Goal: Task Accomplishment & Management: Use online tool/utility

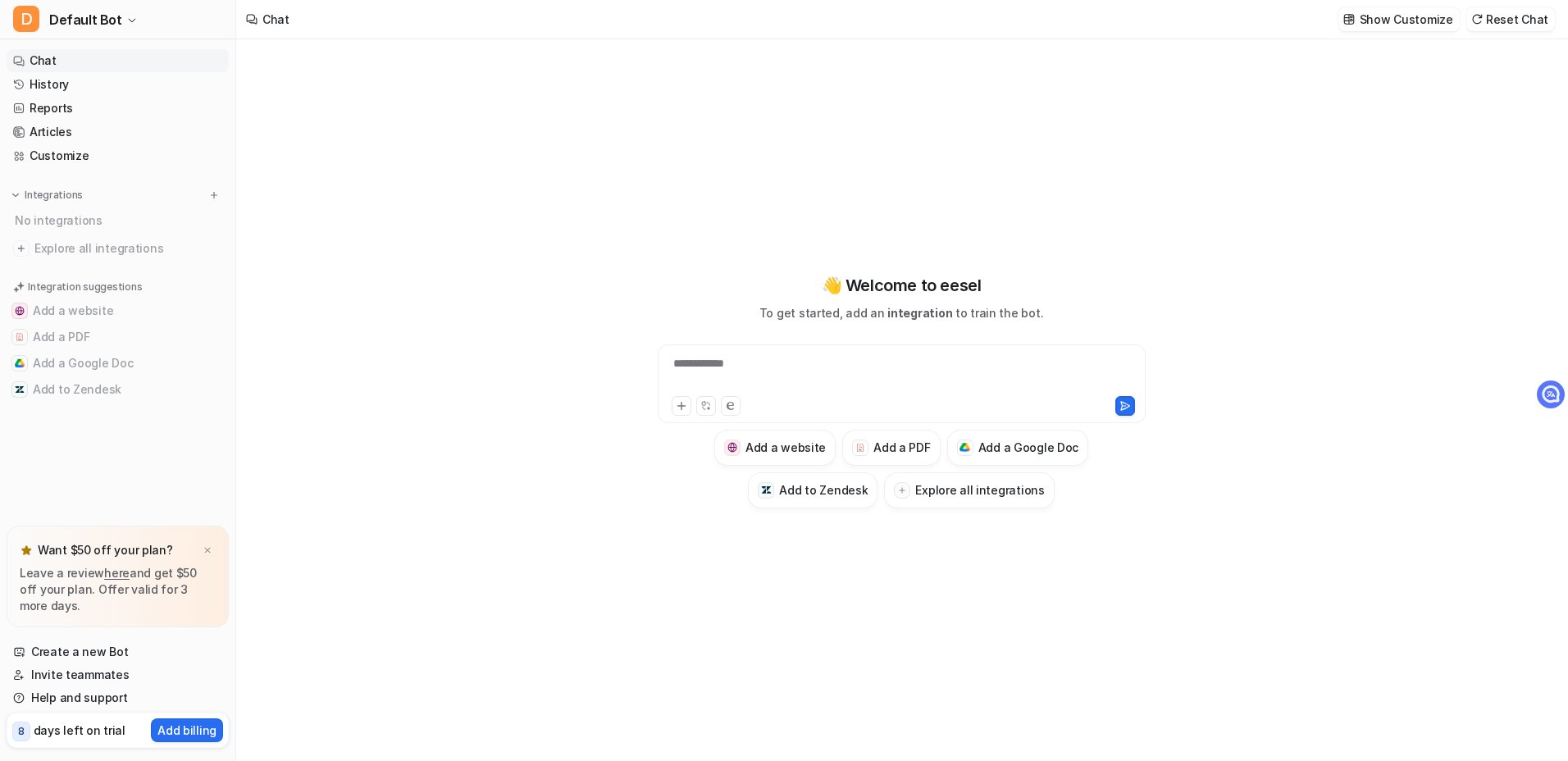
type textarea "**********"
click at [735, 376] on div at bounding box center [902, 374] width 479 height 38
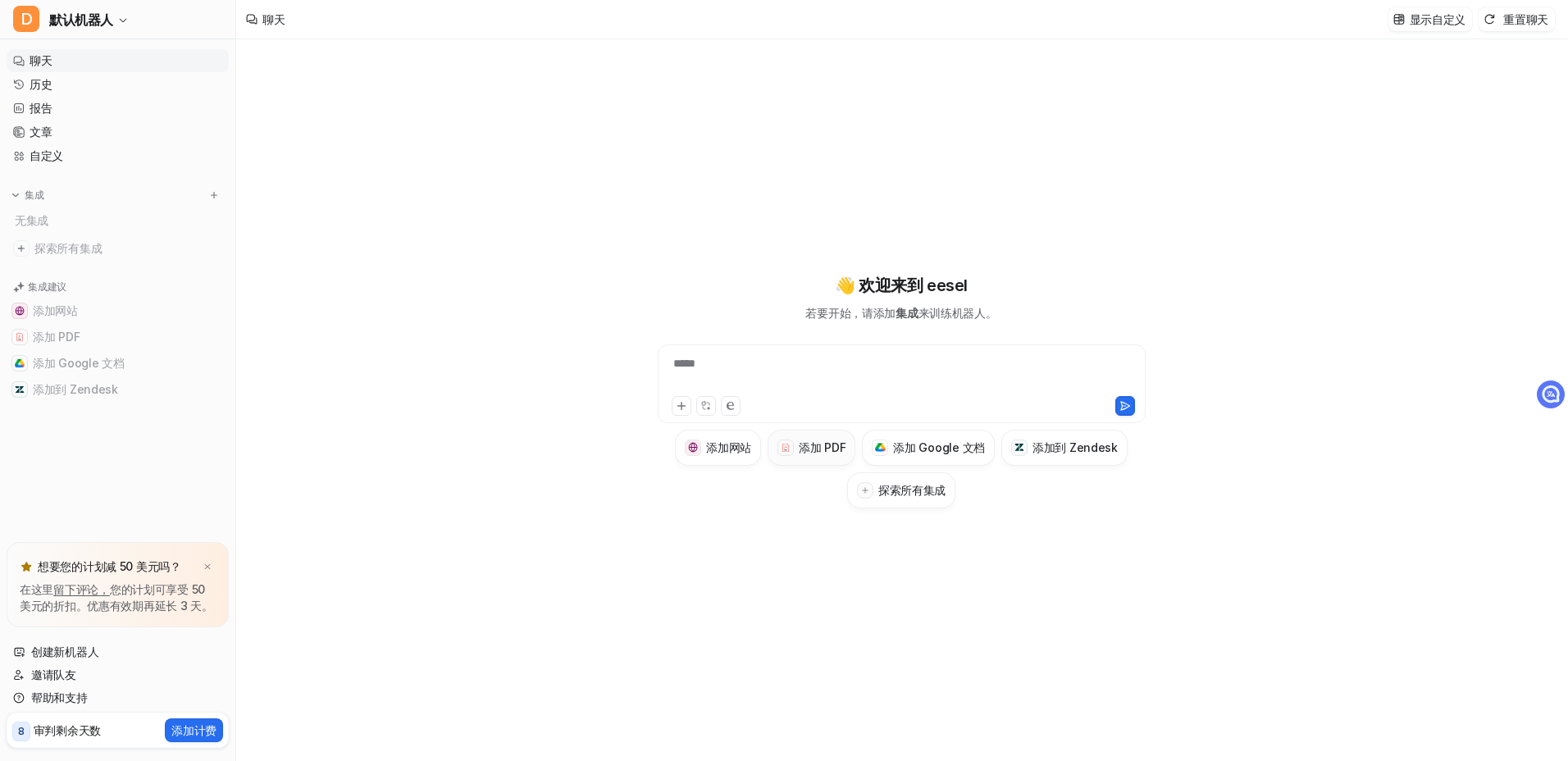
click at [813, 443] on h3 "添加 PDF" at bounding box center [822, 447] width 47 height 18
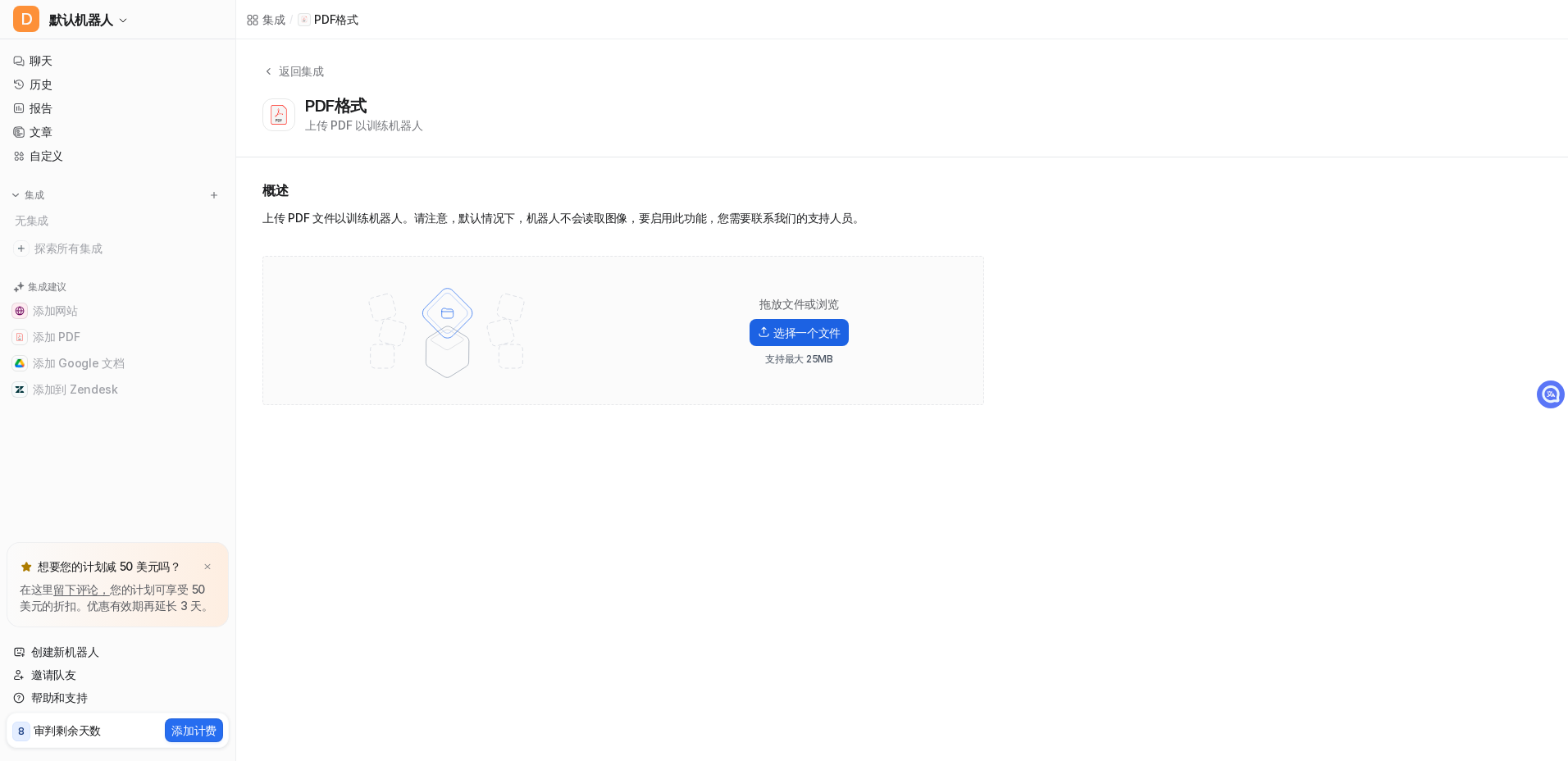
click at [789, 334] on font "选择一个文件" at bounding box center [807, 332] width 67 height 18
click at [0, 0] on input "选择一个文件" at bounding box center [0, 0] width 0 height 0
click at [796, 324] on font "选择一个文件" at bounding box center [807, 332] width 67 height 18
click at [0, 0] on input "选择一个文件" at bounding box center [0, 0] width 0 height 0
click at [437, 313] on img at bounding box center [447, 330] width 214 height 115
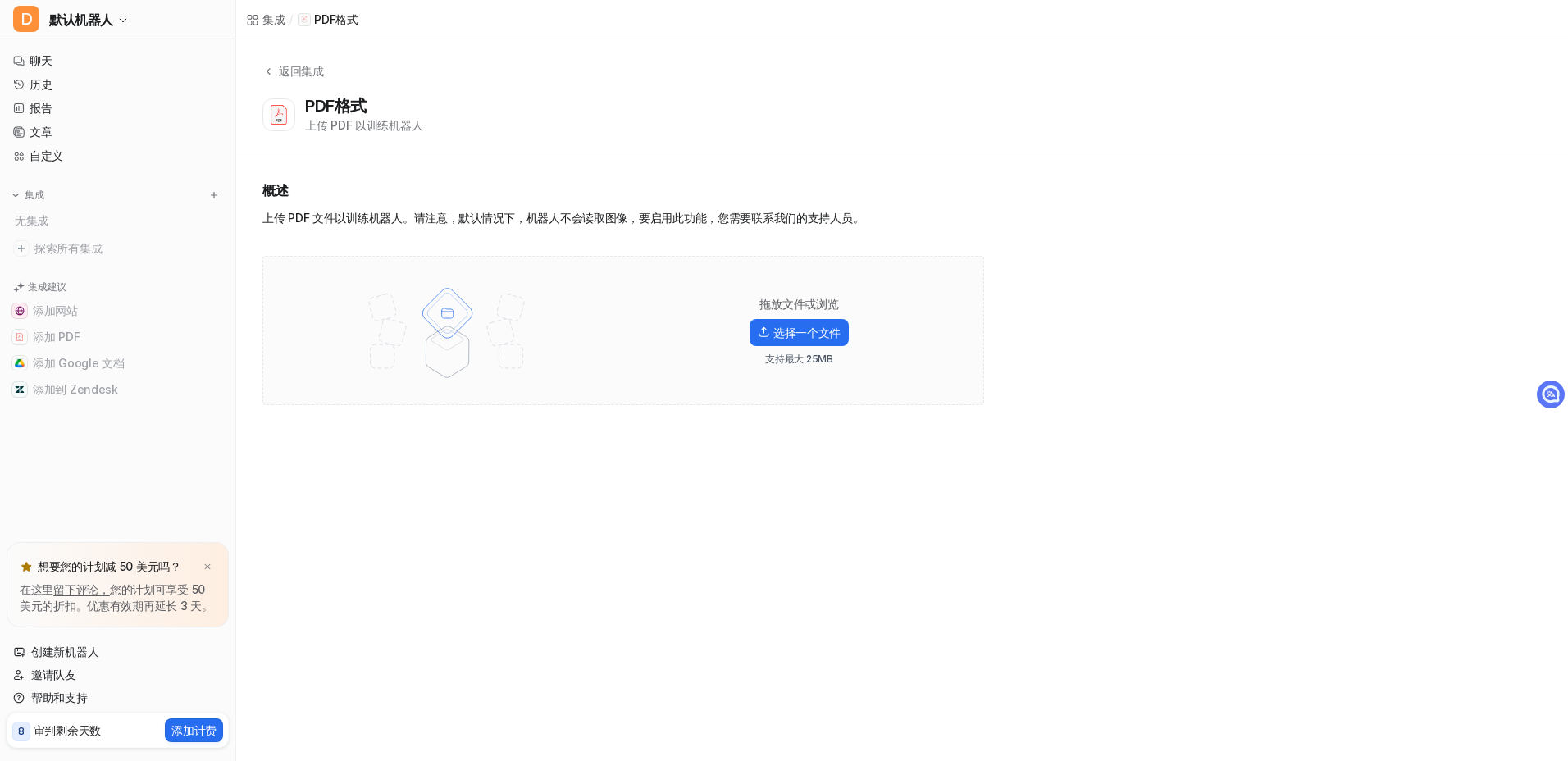
click at [442, 343] on img at bounding box center [447, 330] width 214 height 115
click at [300, 214] on div "上传 PDF 文件以训练机器人。请注意，默认情况下，机器人不会读取图像，要启用此功能，您需要联系我们的支持人员。" at bounding box center [623, 220] width 722 height 23
click at [387, 251] on div "概述 上传 PDF 文件以训练机器人。请注意，默认情况下，机器人不会读取图像，要启用此功能，您需要联系我们的支持人员。 拖放文件或浏览 选择一个文件 支持最大…" at bounding box center [623, 292] width 722 height 225
click at [283, 60] on div "返回集成 PDF格式 上传 PDF 以训练机器人" at bounding box center [902, 98] width 1332 height 118
click at [287, 66] on div "返回集成" at bounding box center [299, 70] width 50 height 18
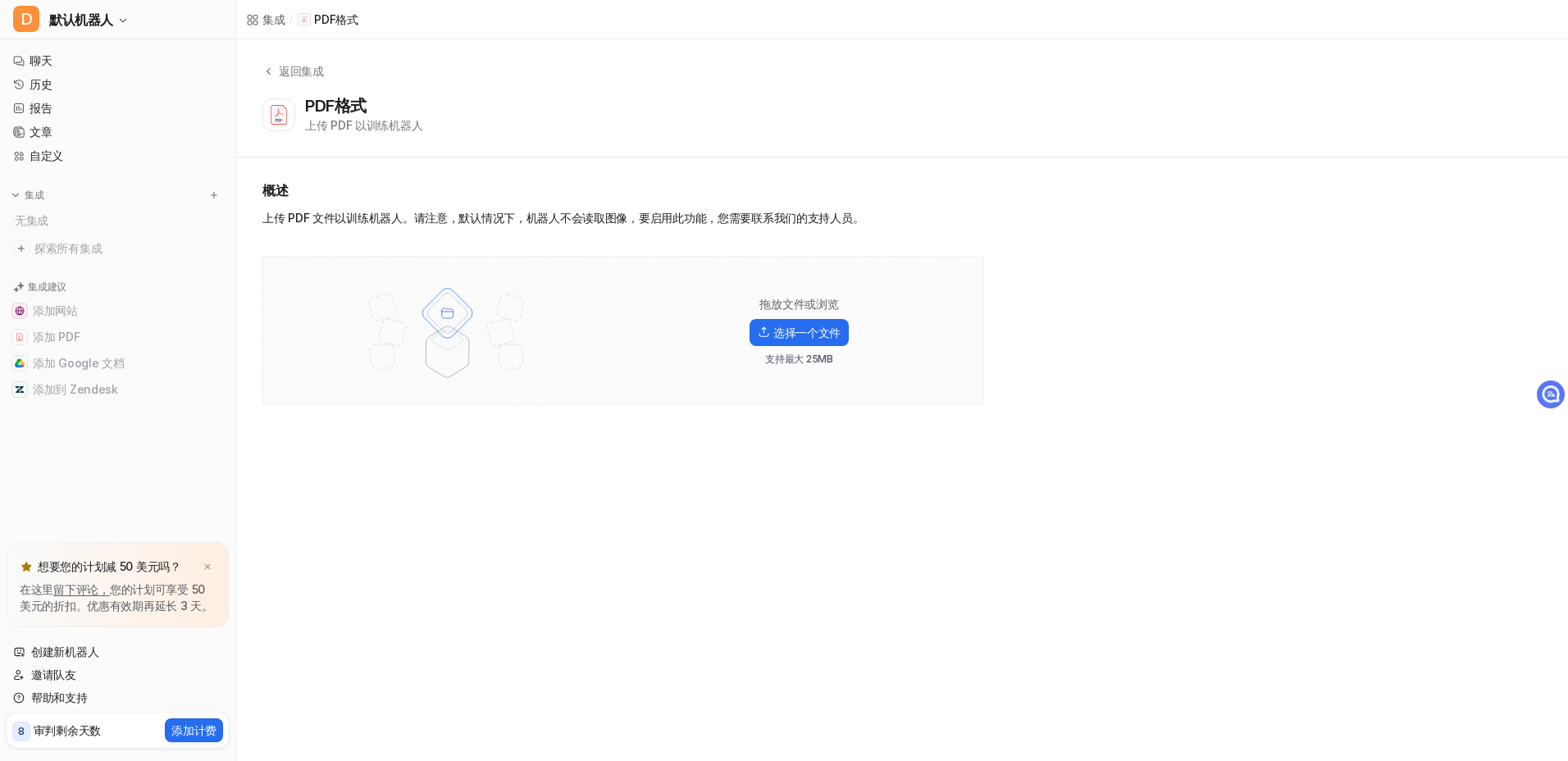
click at [277, 22] on div "集成" at bounding box center [273, 19] width 22 height 18
click at [199, 513] on icon at bounding box center [206, 514] width 17 height 17
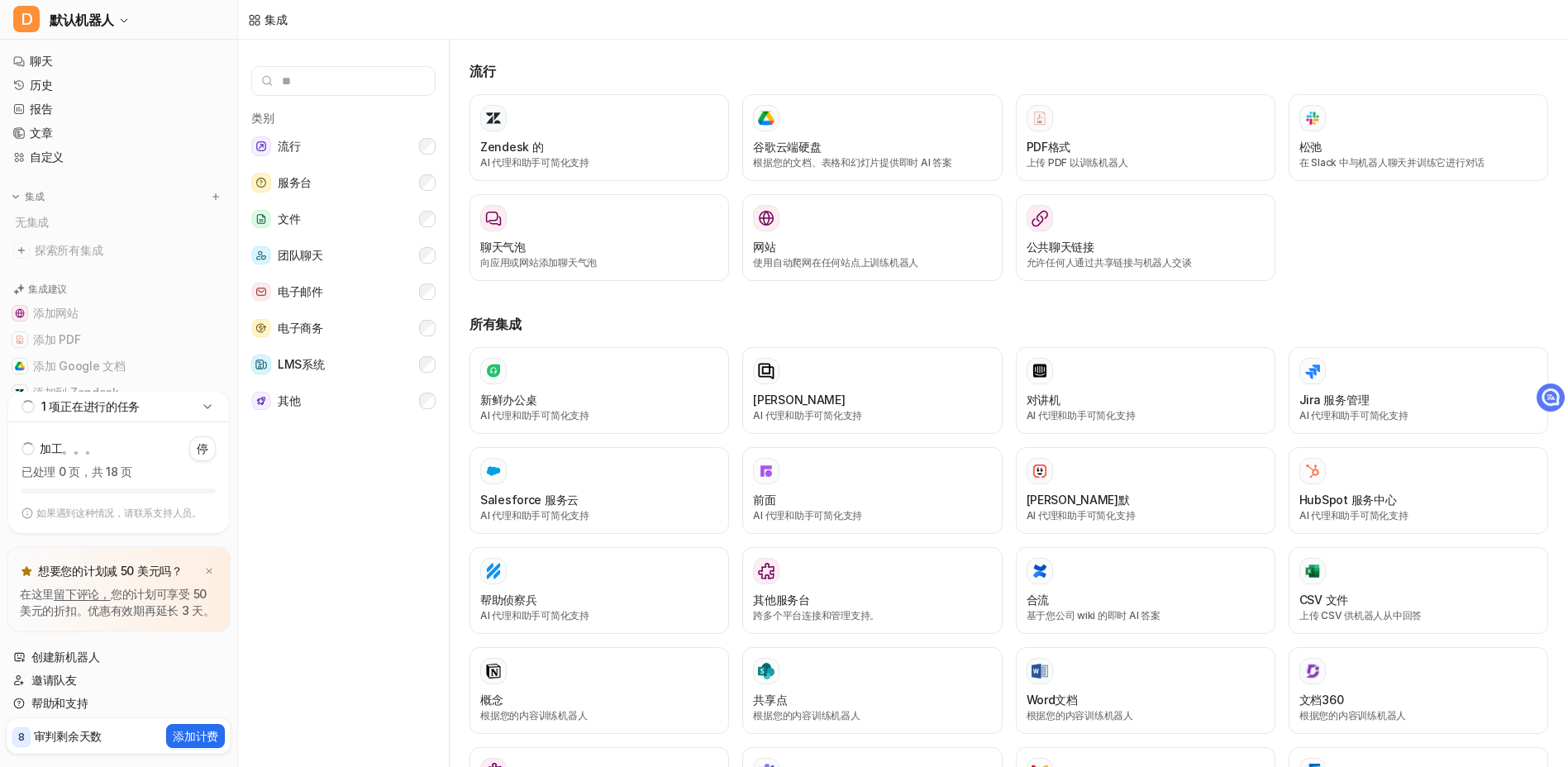
click at [109, 459] on div "加工。。。 停" at bounding box center [118, 449] width 194 height 26
click at [307, 219] on button "文件" at bounding box center [343, 219] width 184 height 33
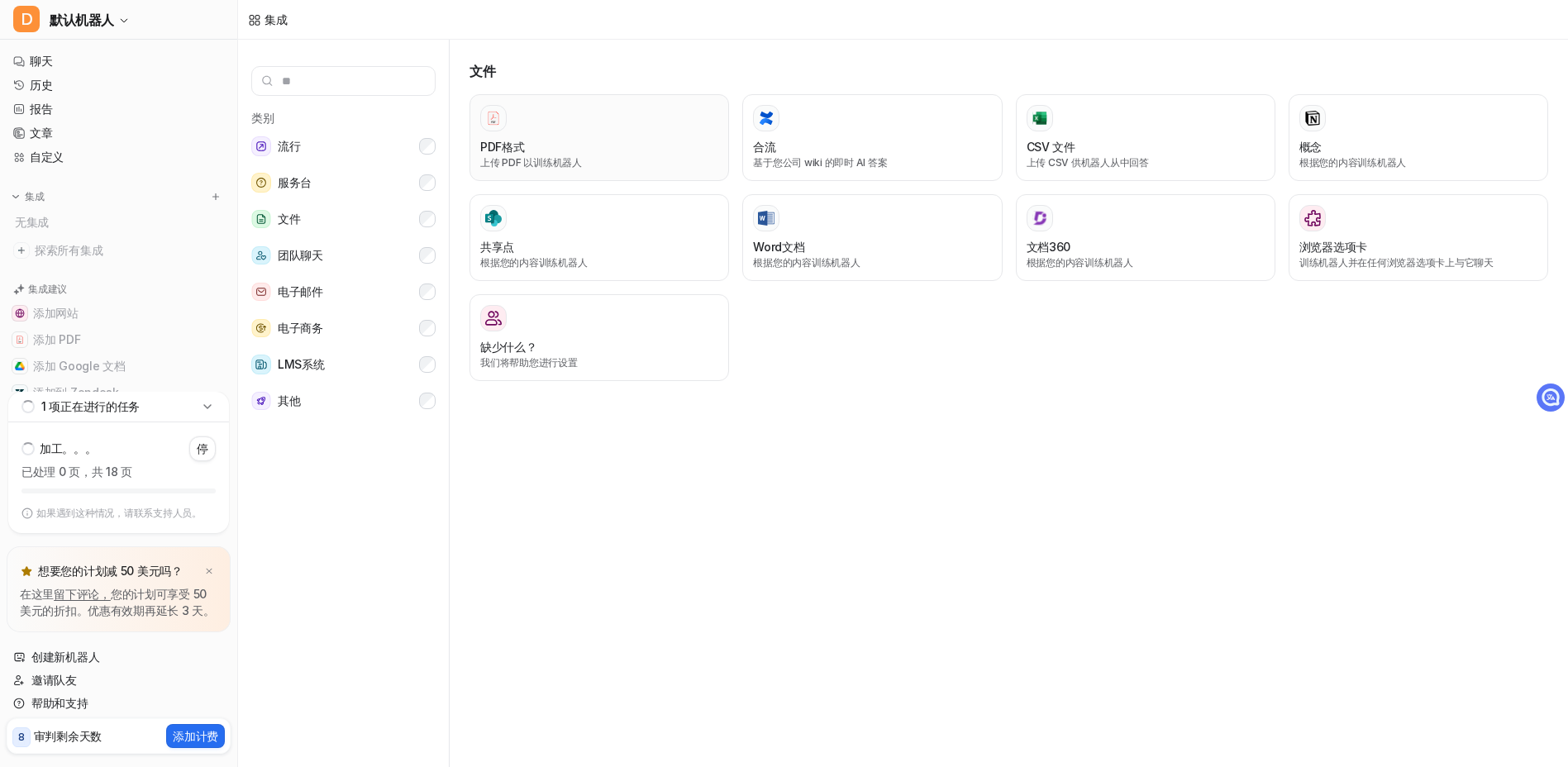
click at [502, 122] on div at bounding box center [493, 117] width 26 height 26
